Goal: Navigation & Orientation: Go to known website

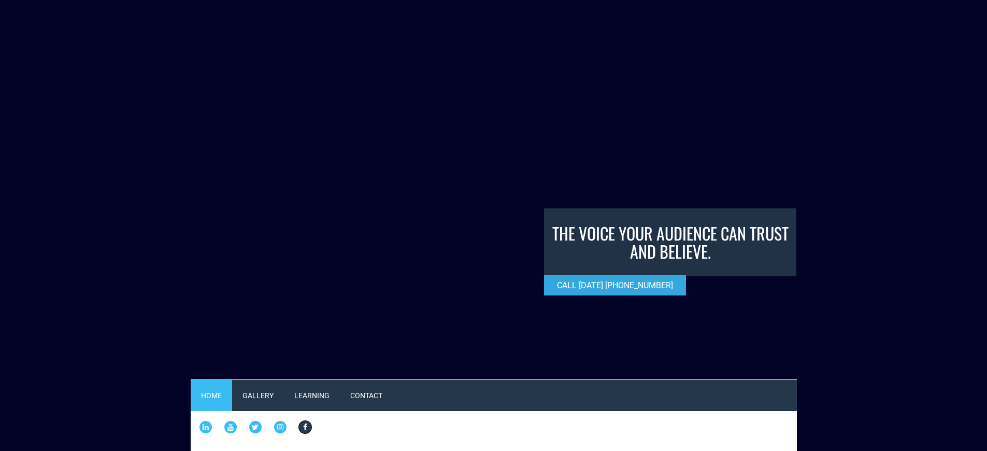
click at [312, 420] on icon at bounding box center [305, 427] width 15 height 15
